Goal: Transaction & Acquisition: Purchase product/service

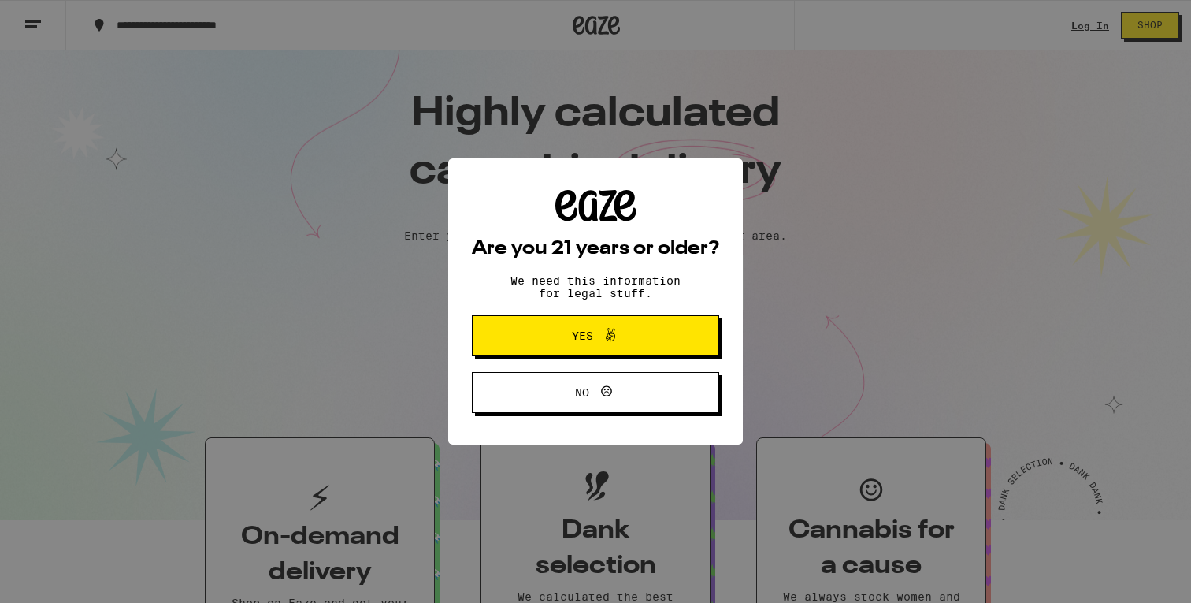
click at [623, 342] on span "Yes" at bounding box center [596, 335] width 120 height 20
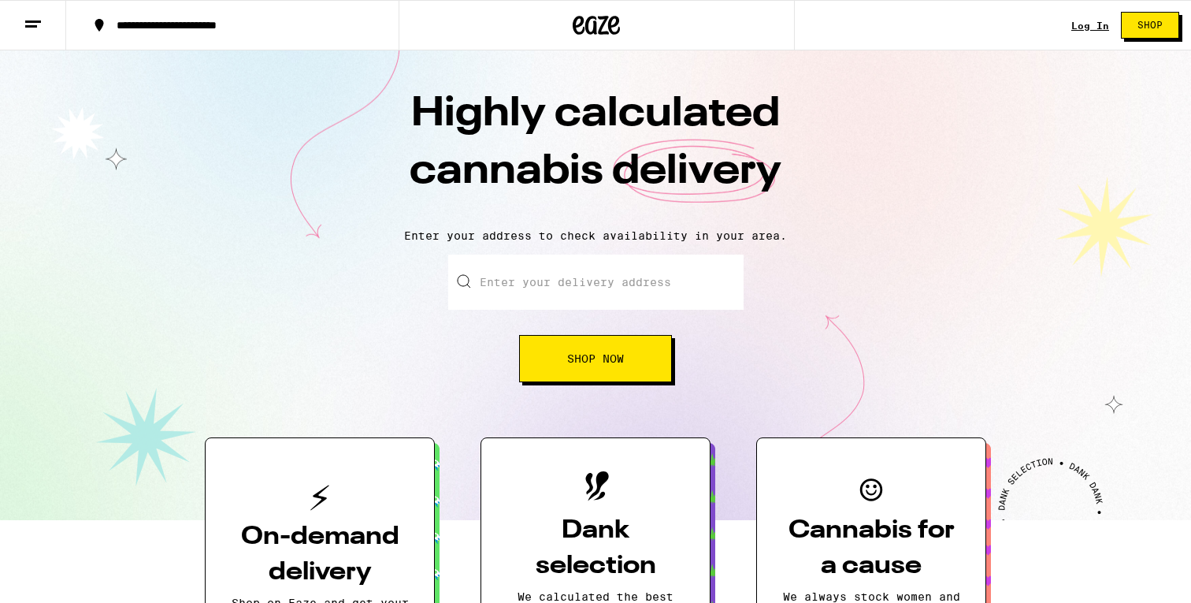
click at [1091, 29] on link "Log In" at bounding box center [1090, 25] width 38 height 10
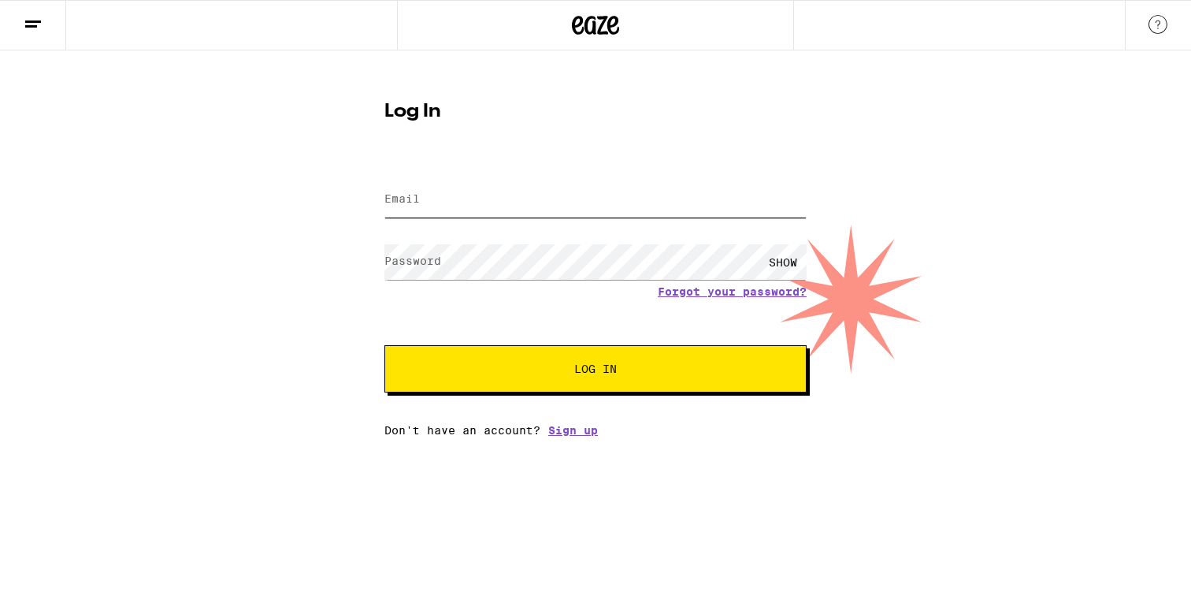
type input "[EMAIL_ADDRESS][DOMAIN_NAME]"
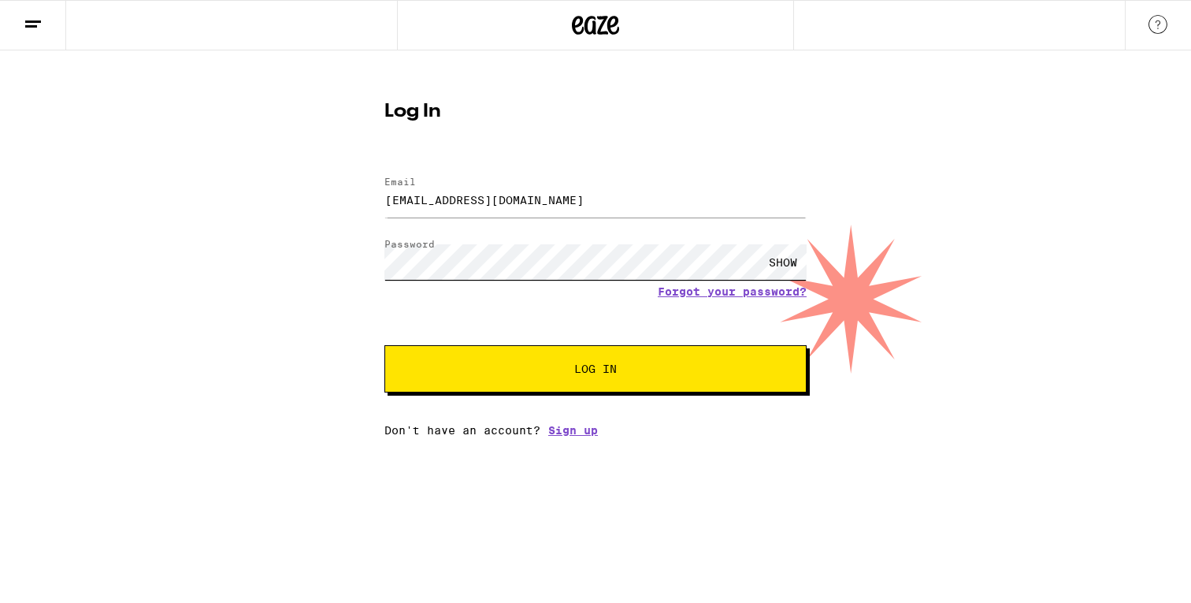
click at [596, 370] on button "Log In" at bounding box center [595, 368] width 422 height 47
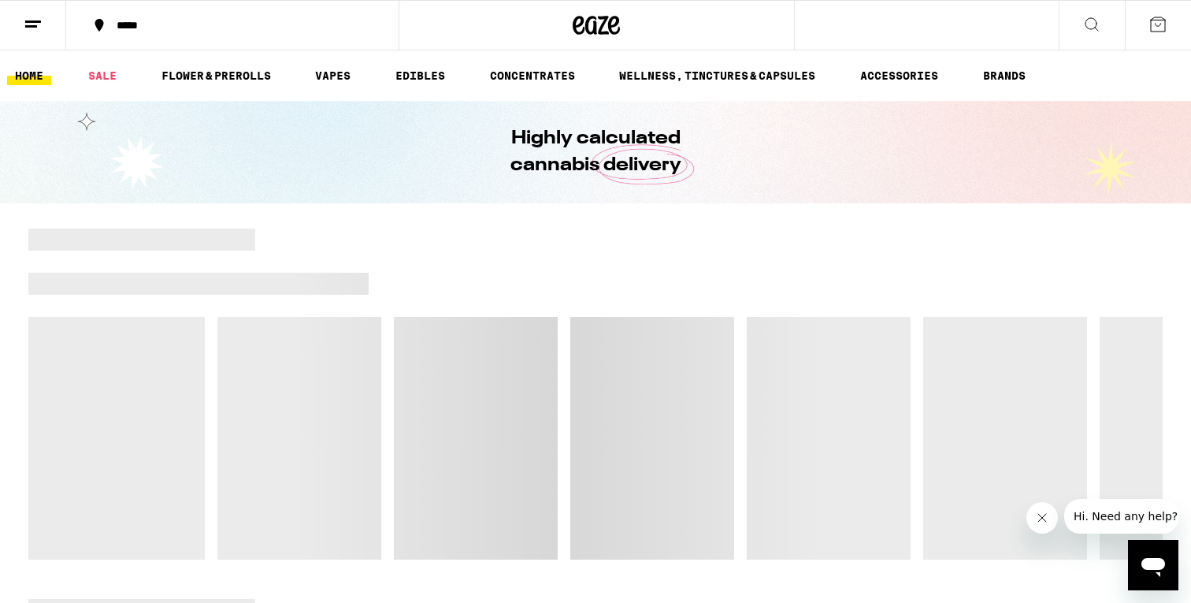
click at [212, 31] on button "*****" at bounding box center [232, 25] width 332 height 47
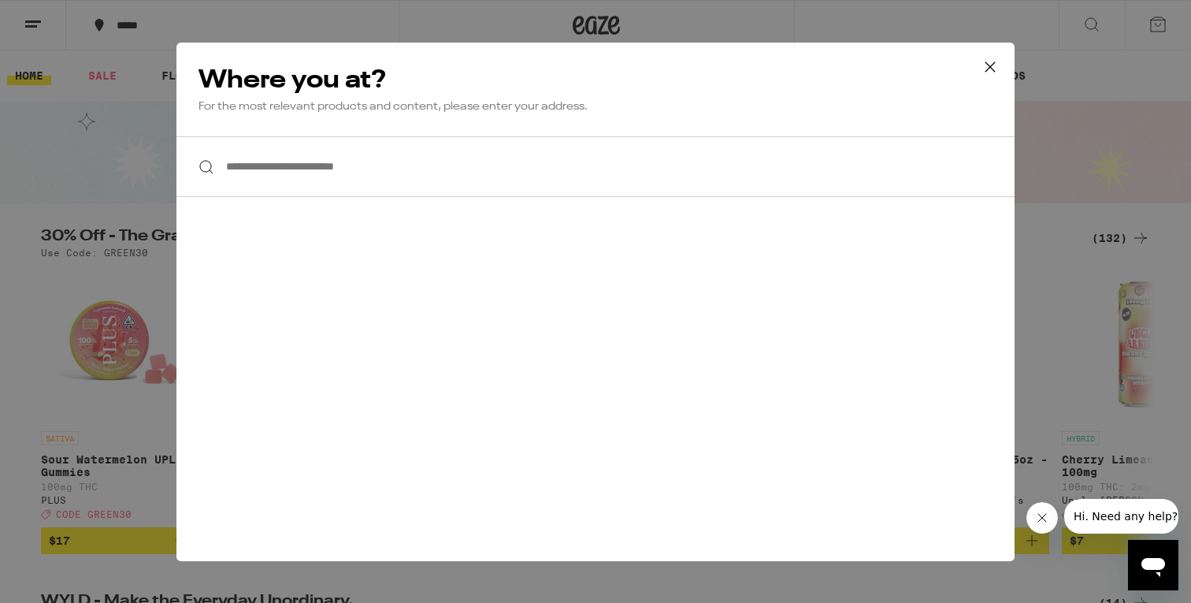
click at [354, 176] on input "**********" at bounding box center [595, 166] width 838 height 61
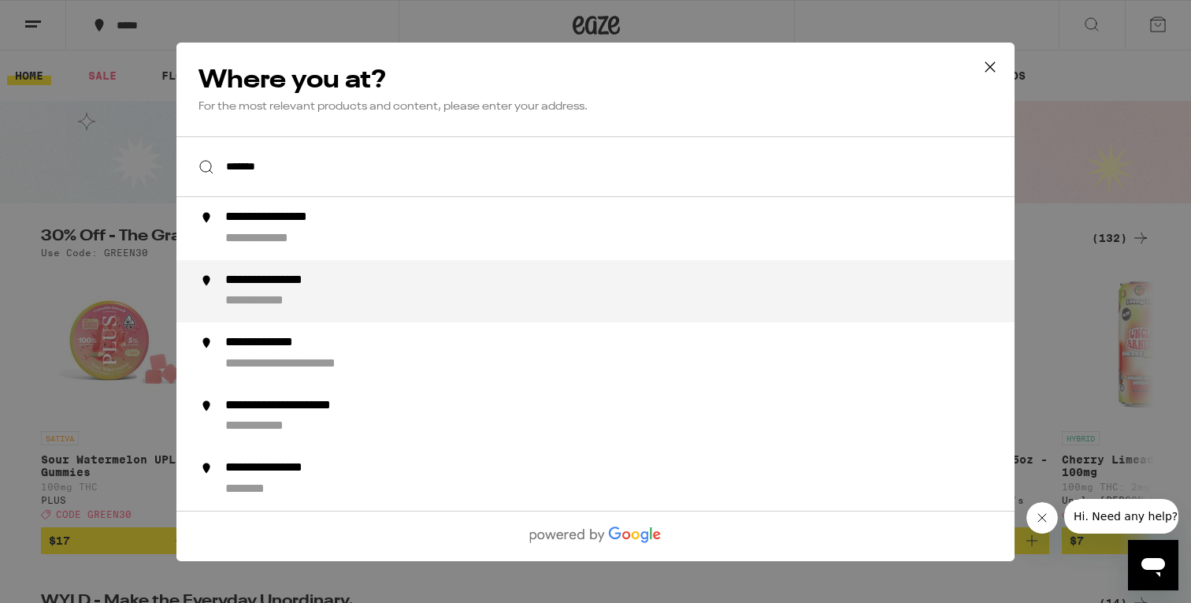
click at [347, 293] on div "**********" at bounding box center [626, 291] width 803 height 38
type input "**********"
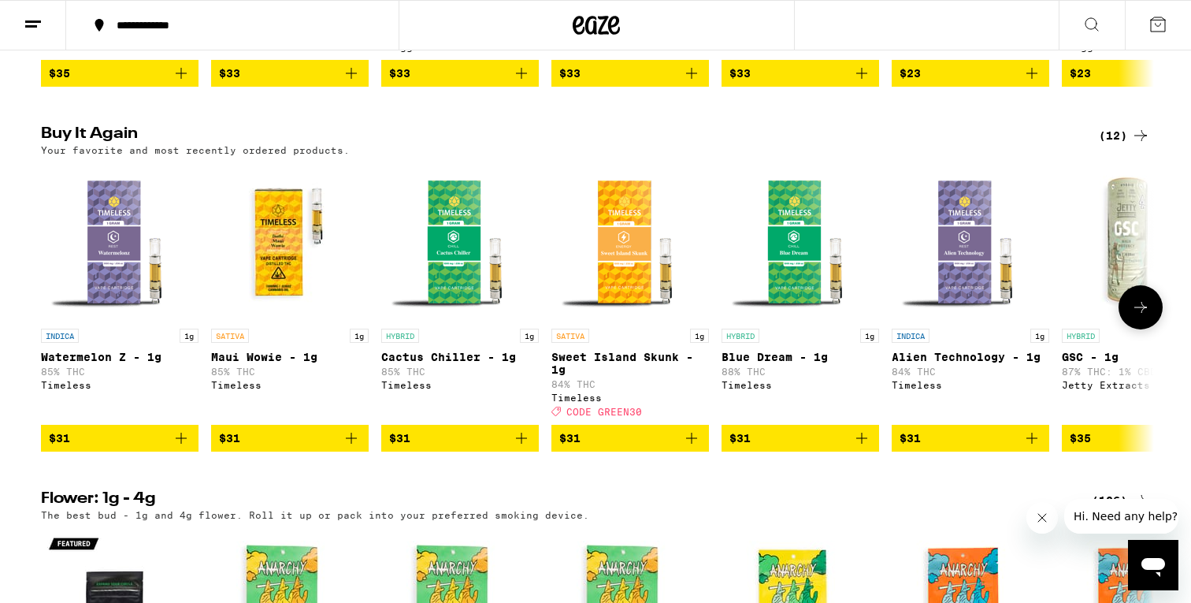
scroll to position [1541, 0]
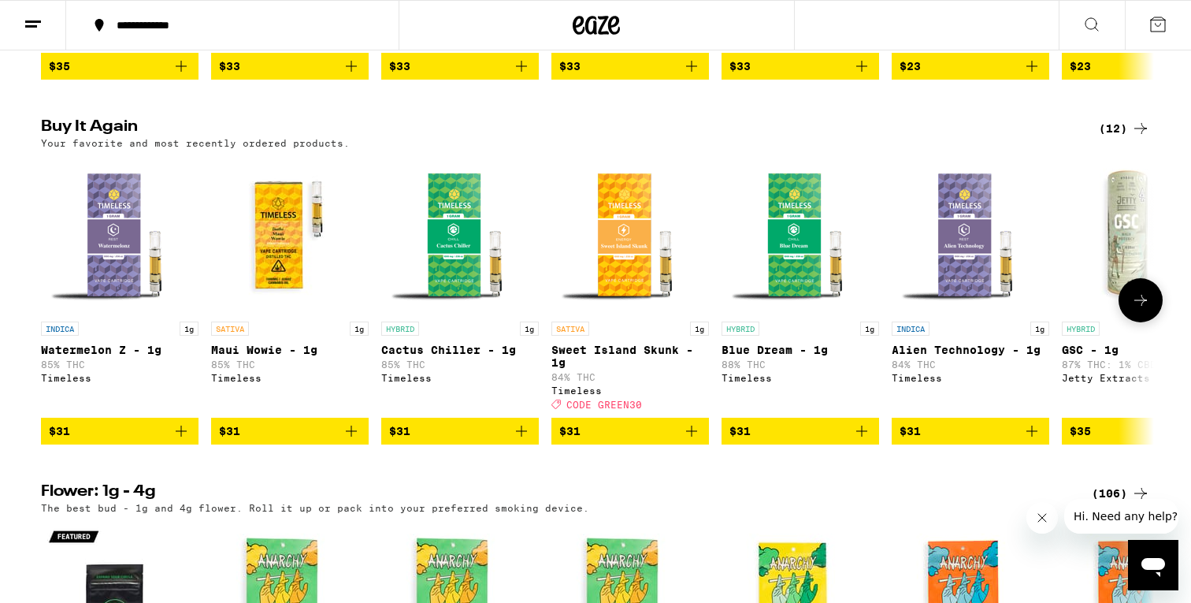
click at [690, 440] on icon "Add to bag" at bounding box center [691, 430] width 19 height 19
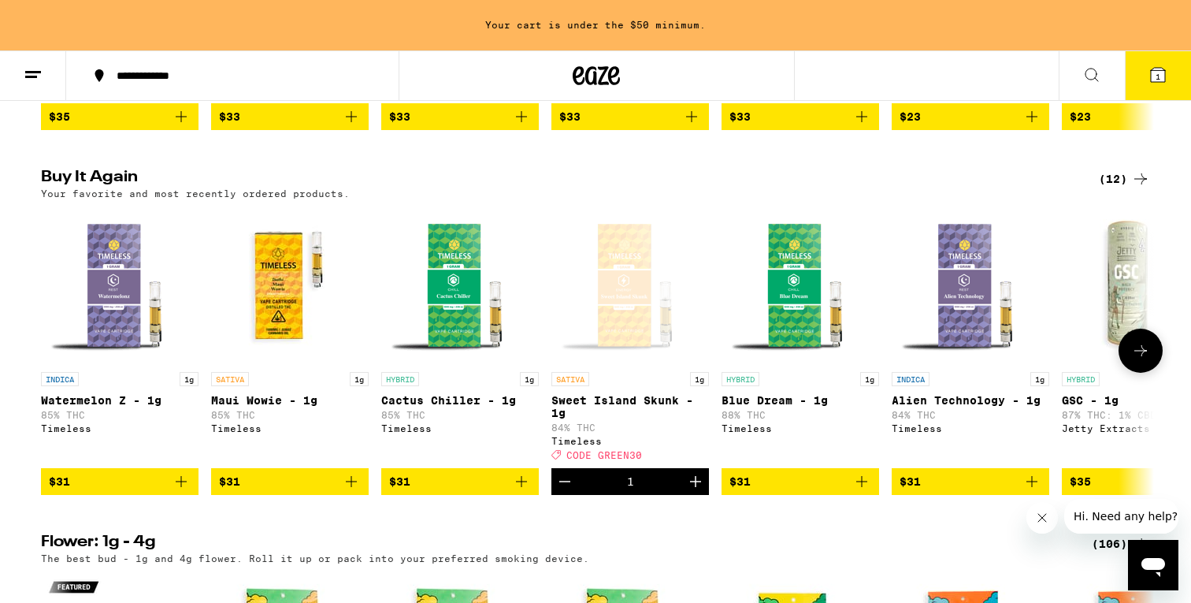
click at [867, 491] on icon "Add to bag" at bounding box center [861, 481] width 19 height 19
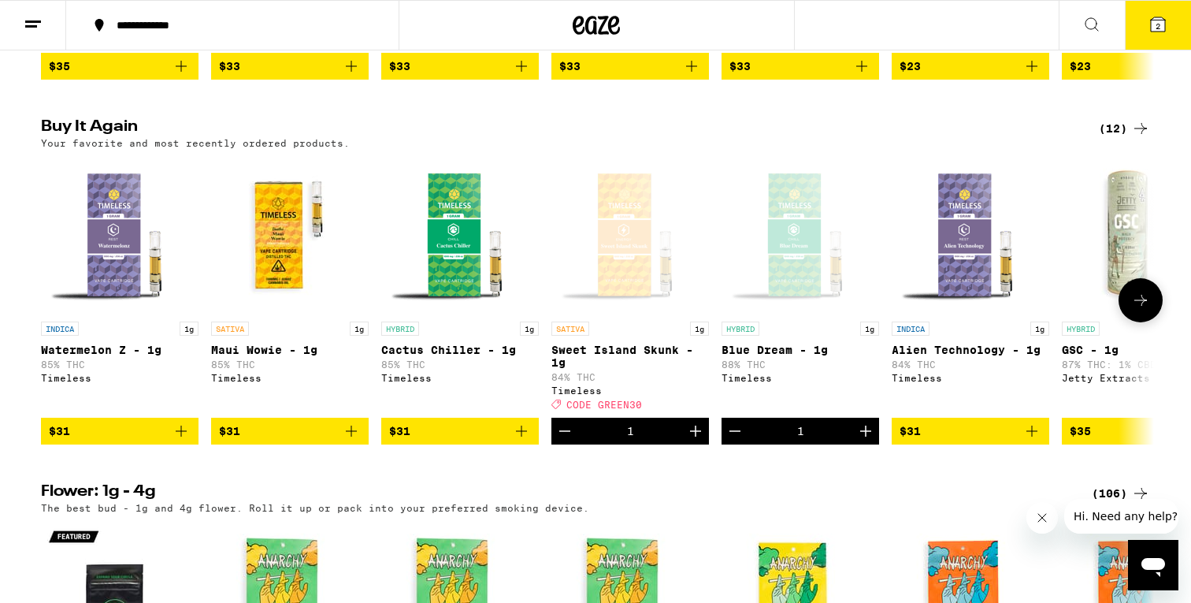
click at [733, 440] on icon "Decrement" at bounding box center [735, 430] width 19 height 19
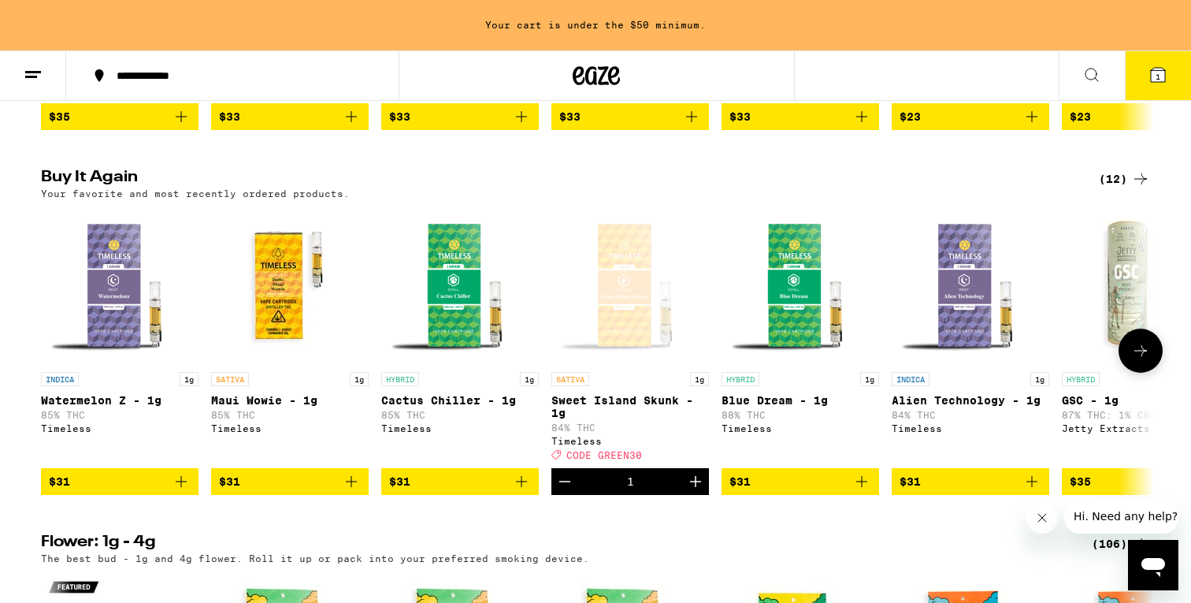
click at [521, 491] on icon "Add to bag" at bounding box center [521, 481] width 19 height 19
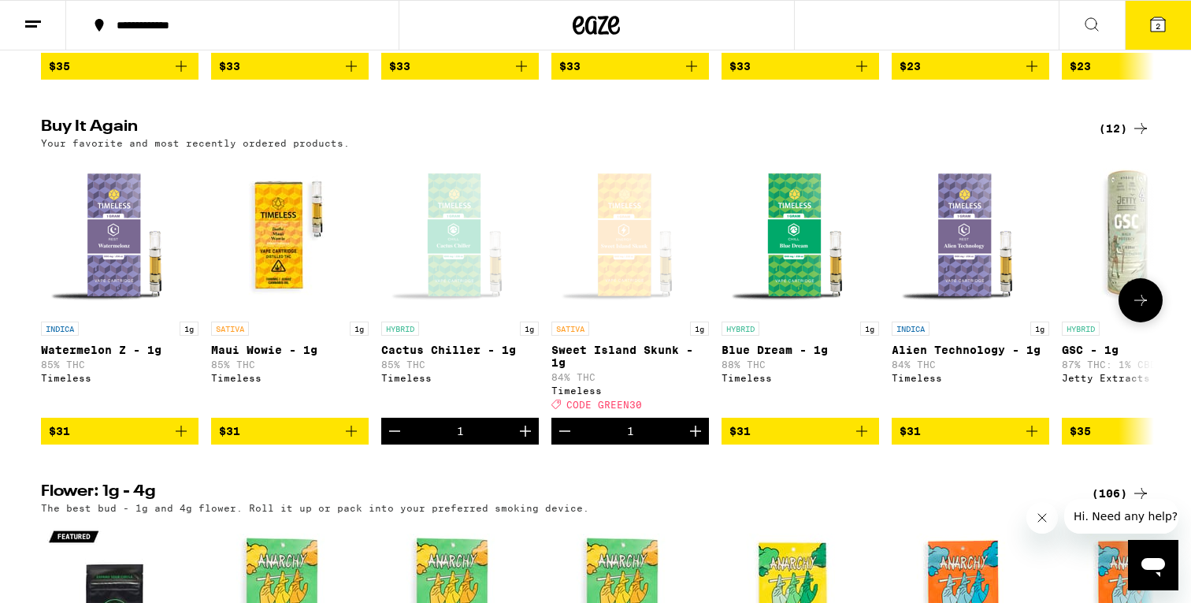
click at [180, 440] on icon "Add to bag" at bounding box center [181, 430] width 19 height 19
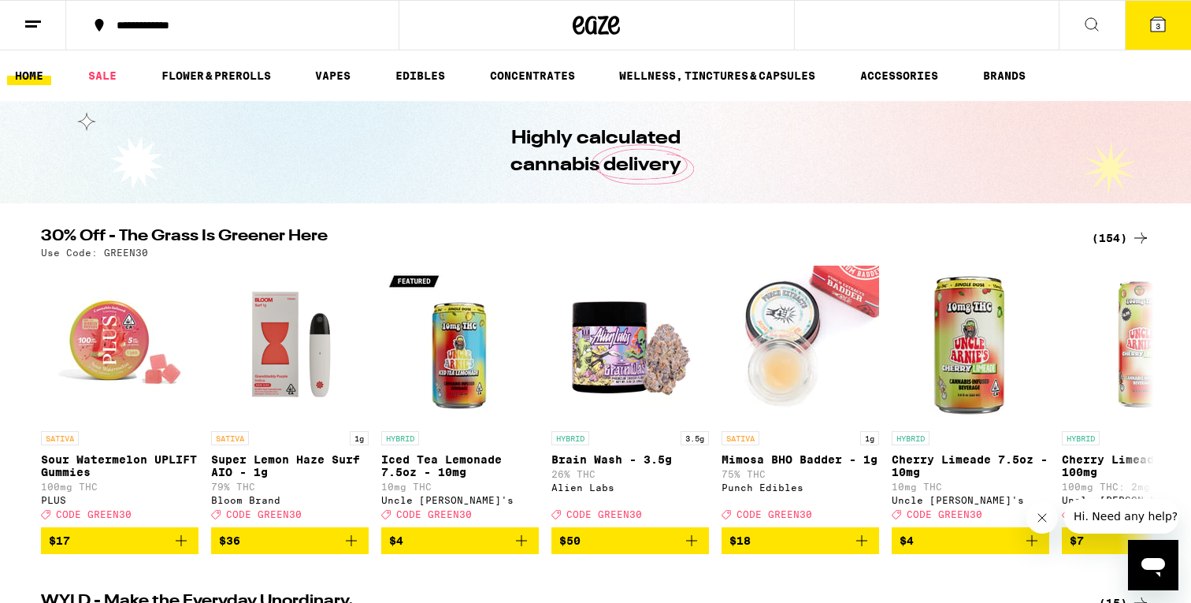
scroll to position [0, 0]
click at [1156, 28] on span "3" at bounding box center [1158, 25] width 5 height 9
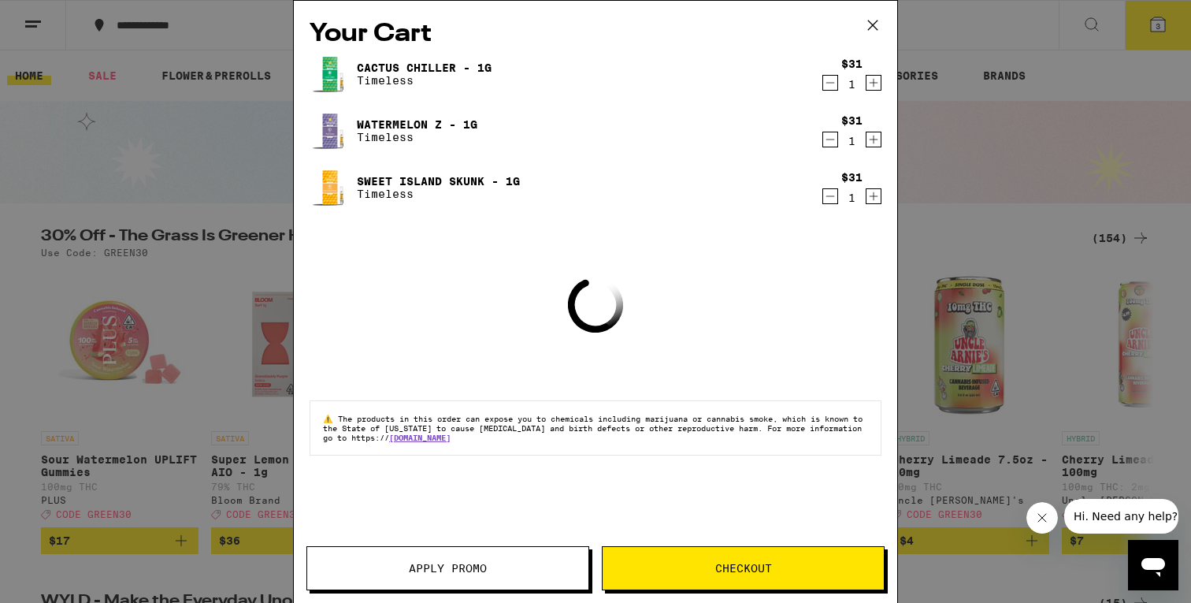
click at [464, 577] on button "Apply Promo" at bounding box center [447, 568] width 283 height 44
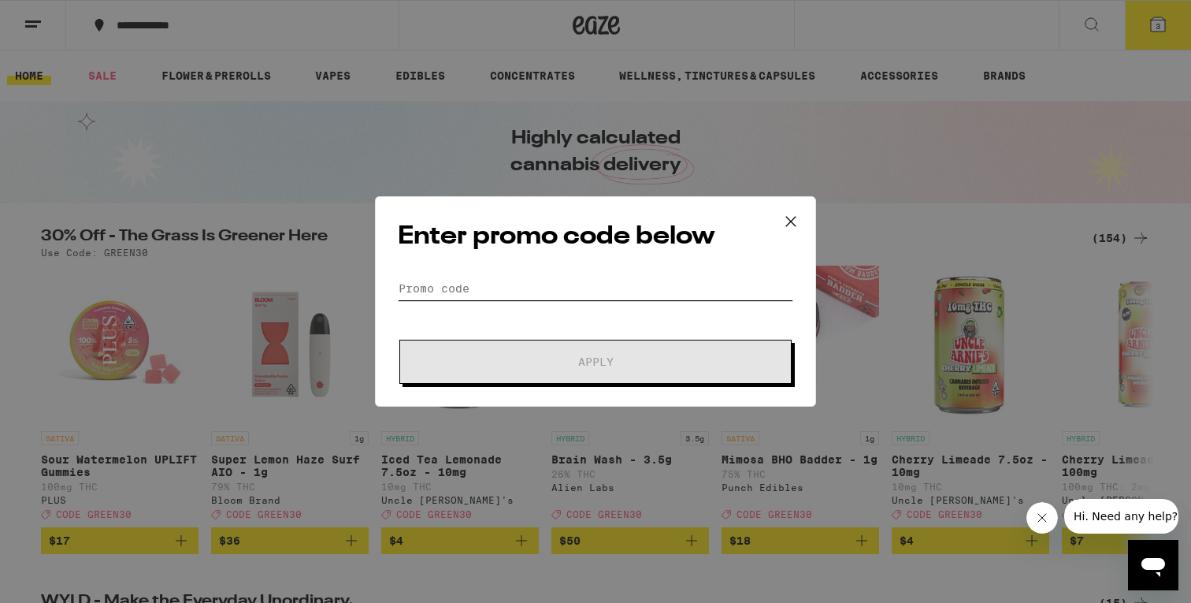
click at [524, 287] on input "Promo Code" at bounding box center [595, 288] width 395 height 24
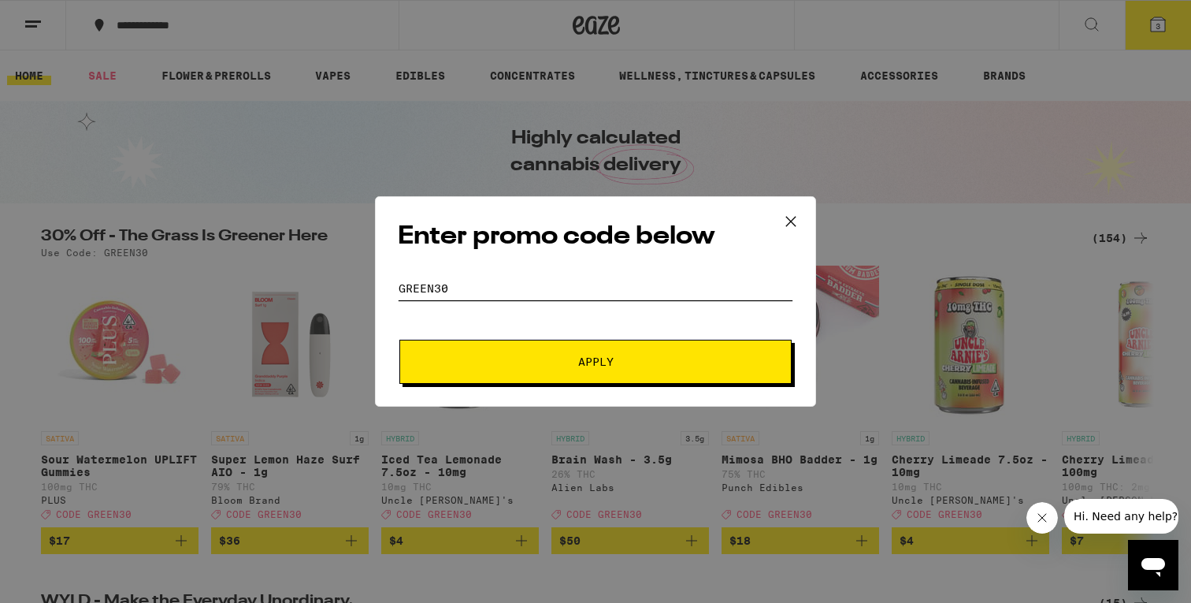
type input "GREEN30"
click at [636, 358] on span "Apply" at bounding box center [596, 361] width 284 height 11
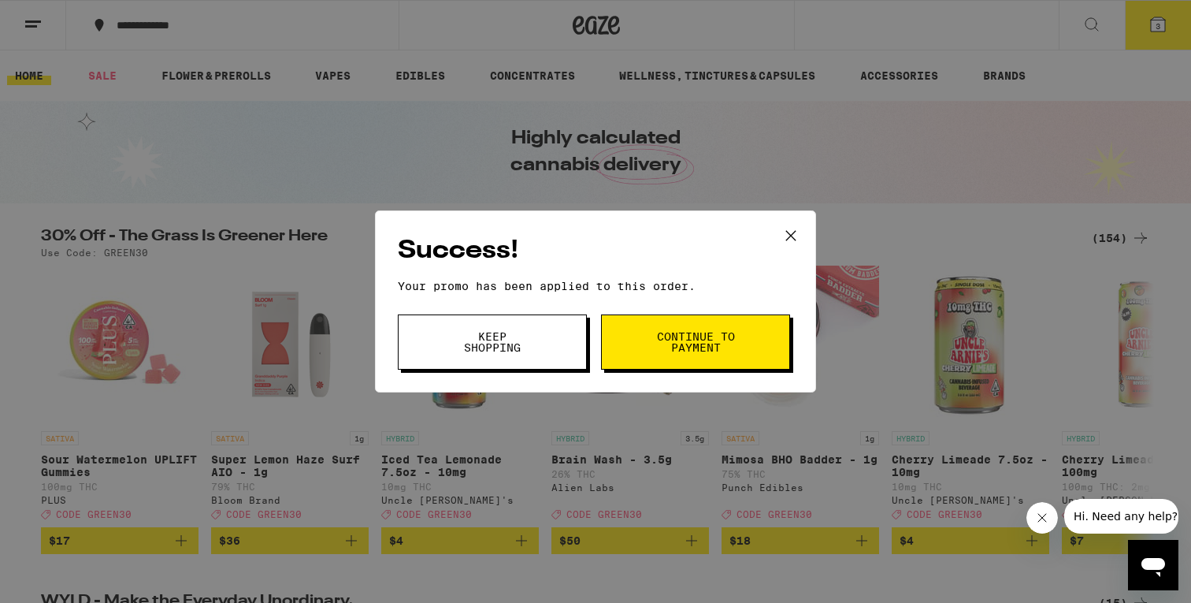
click at [707, 349] on span "Continue to payment" at bounding box center [695, 342] width 80 height 22
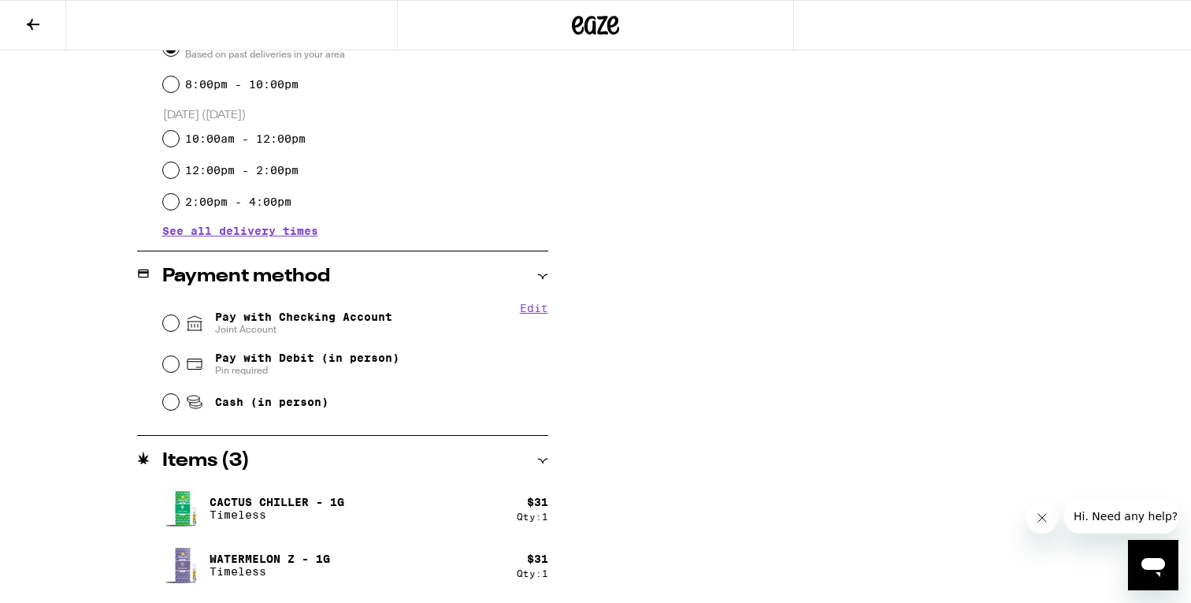
scroll to position [492, 0]
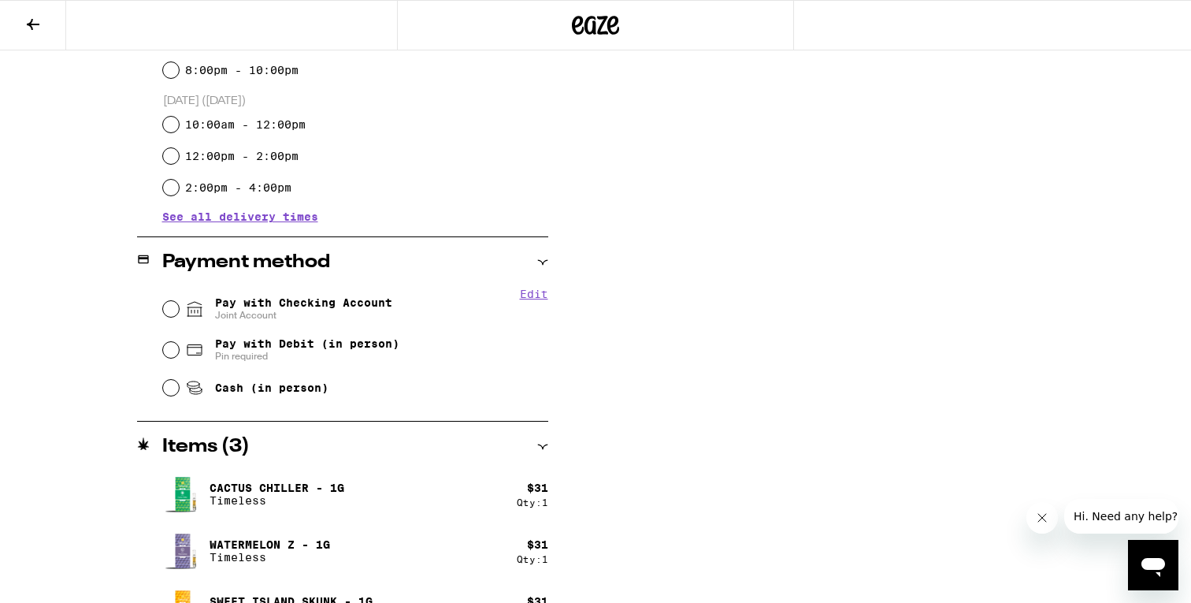
click at [173, 311] on input "Pay with Checking Account Joint Account" at bounding box center [171, 309] width 16 height 16
radio input "true"
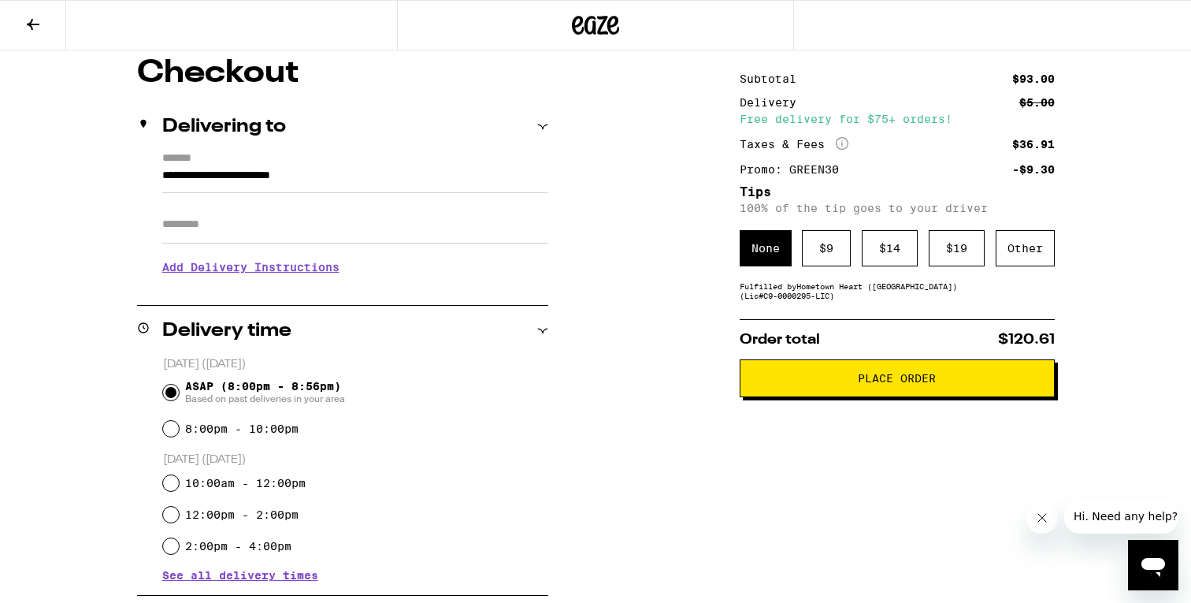
scroll to position [135, 0]
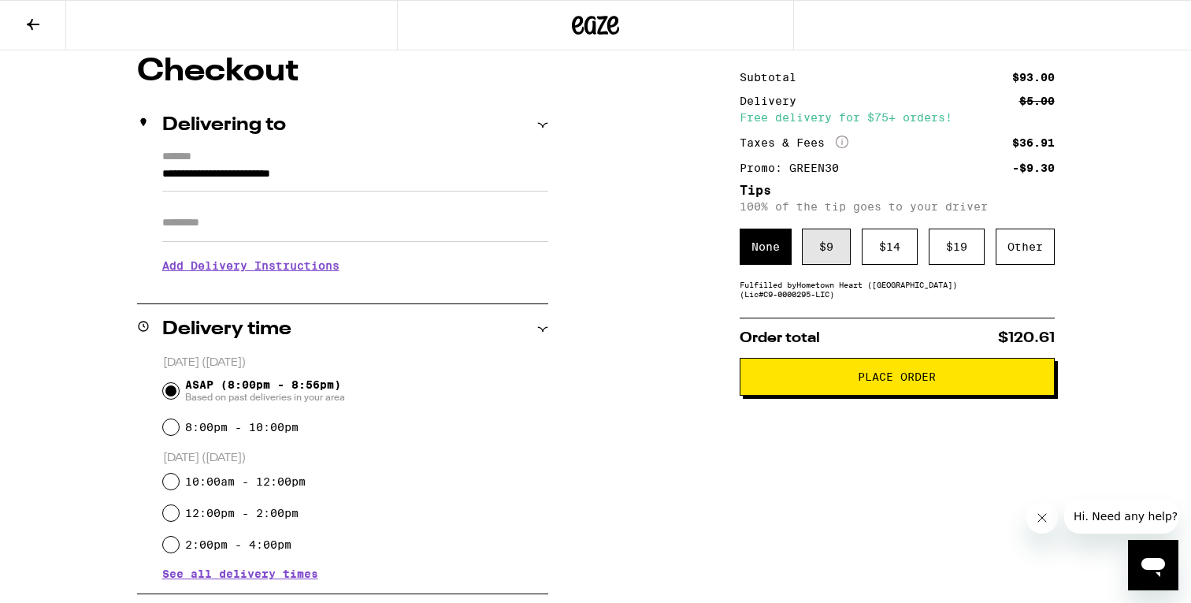
click at [845, 265] on div "$ 9" at bounding box center [826, 246] width 49 height 36
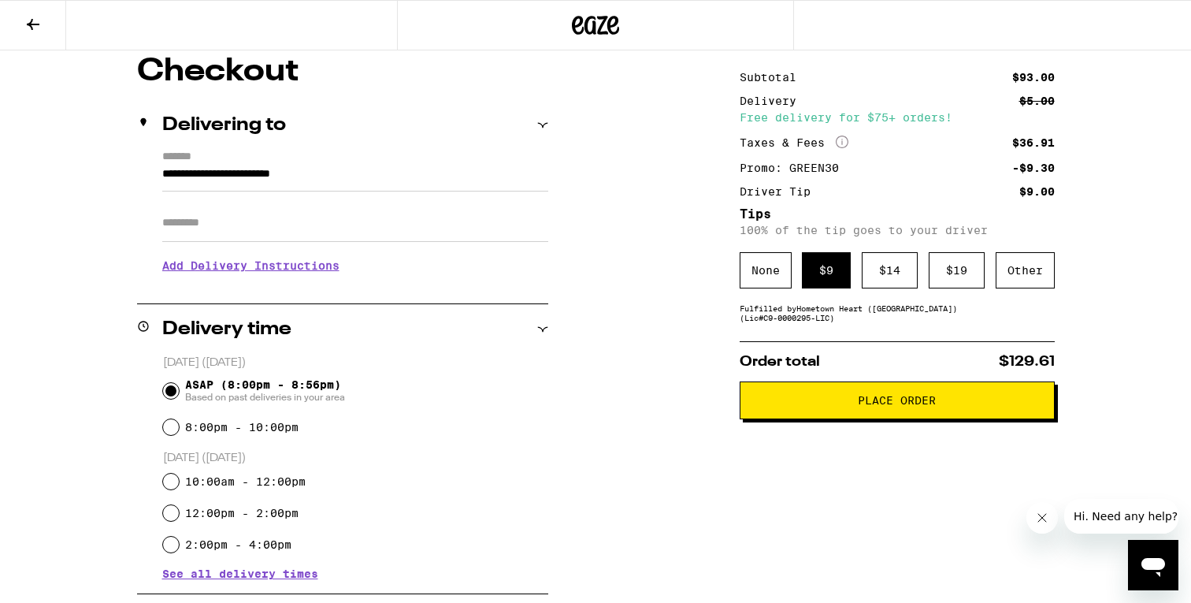
click at [875, 414] on button "Place Order" at bounding box center [897, 400] width 315 height 38
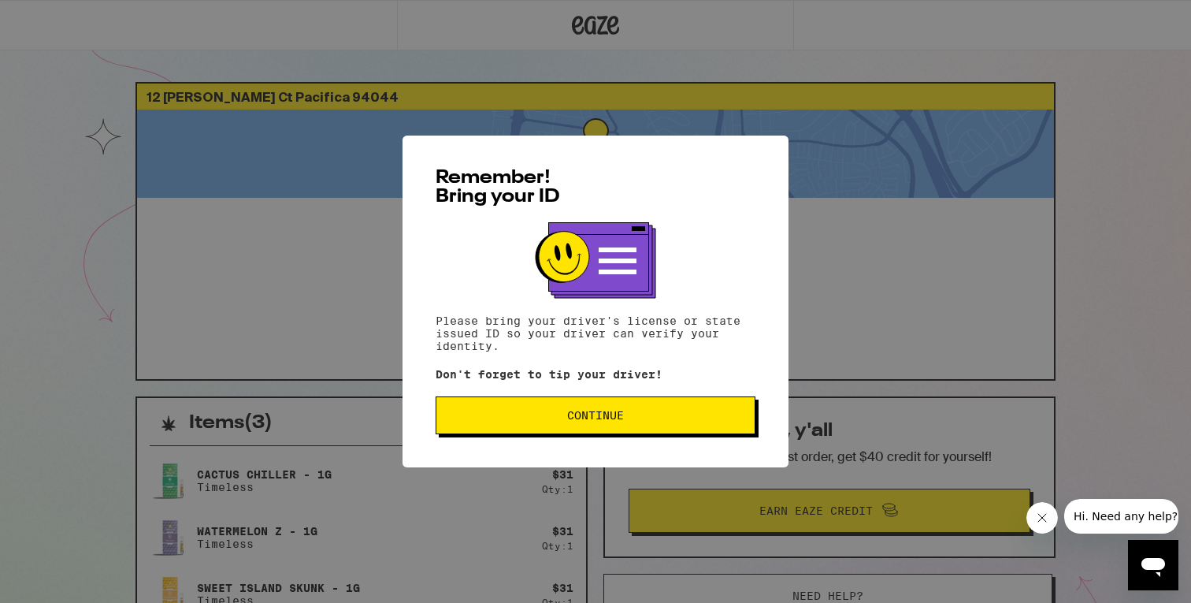
click at [566, 442] on div "Remember! Bring your ID Please bring your driver's license or state issued ID s…" at bounding box center [596, 301] width 386 height 332
click at [586, 434] on button "Continue" at bounding box center [596, 415] width 320 height 38
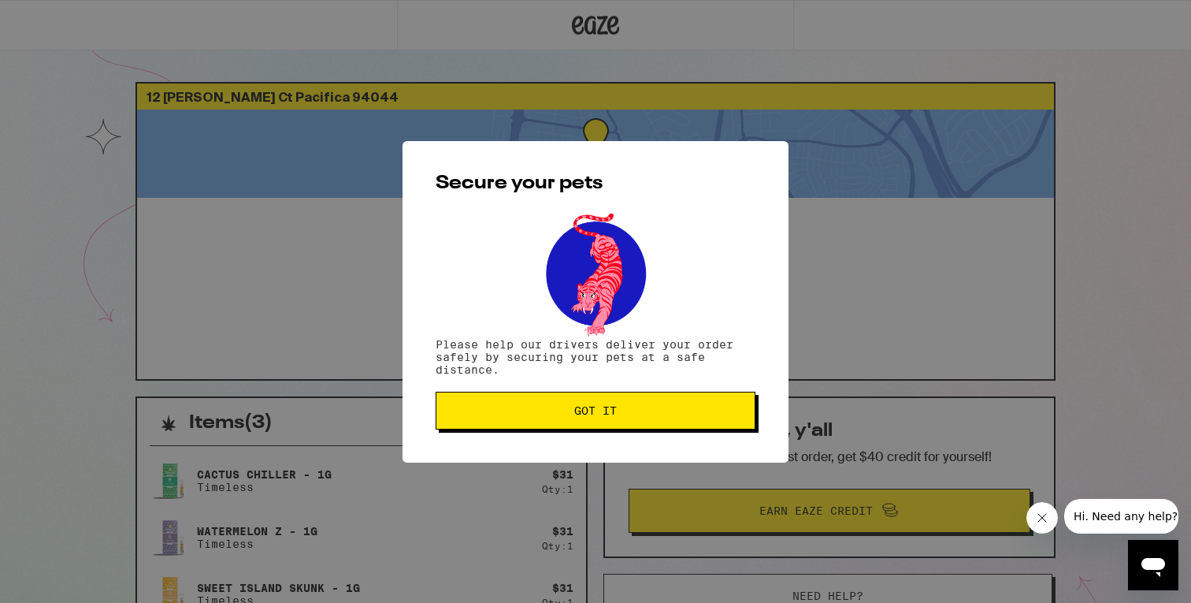
click at [589, 414] on span "Got it" at bounding box center [595, 410] width 43 height 11
